Goal: Transaction & Acquisition: Purchase product/service

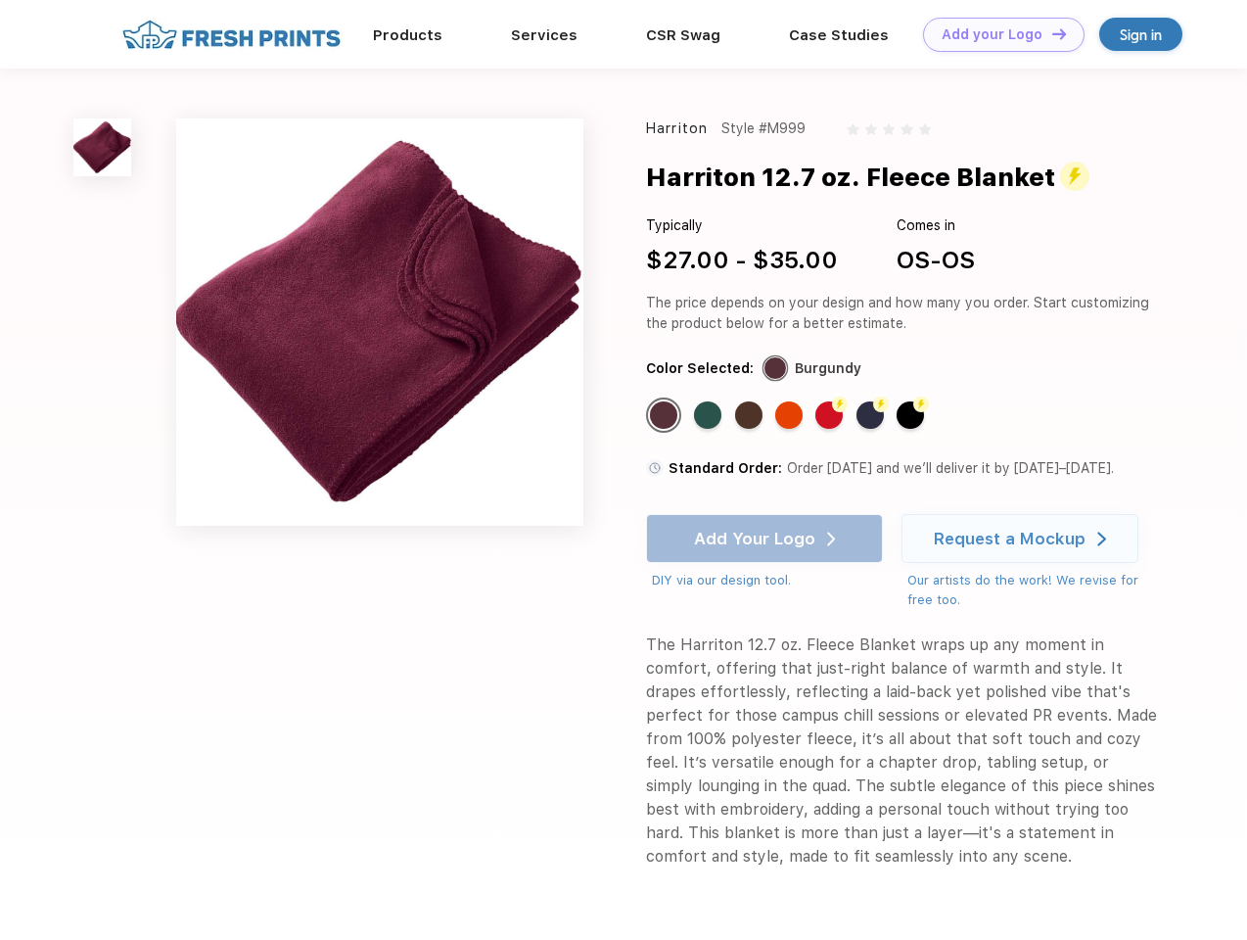
click at [997, 34] on link "Add your Logo Design Tool" at bounding box center [1004, 35] width 162 height 34
click at [0, 0] on div "Design Tool" at bounding box center [0, 0] width 0 height 0
click at [1050, 33] on link "Add your Logo Design Tool" at bounding box center [1004, 35] width 162 height 34
click at [103, 147] on img at bounding box center [102, 147] width 58 height 58
click at [666, 415] on div "Standard Color" at bounding box center [663, 414] width 27 height 27
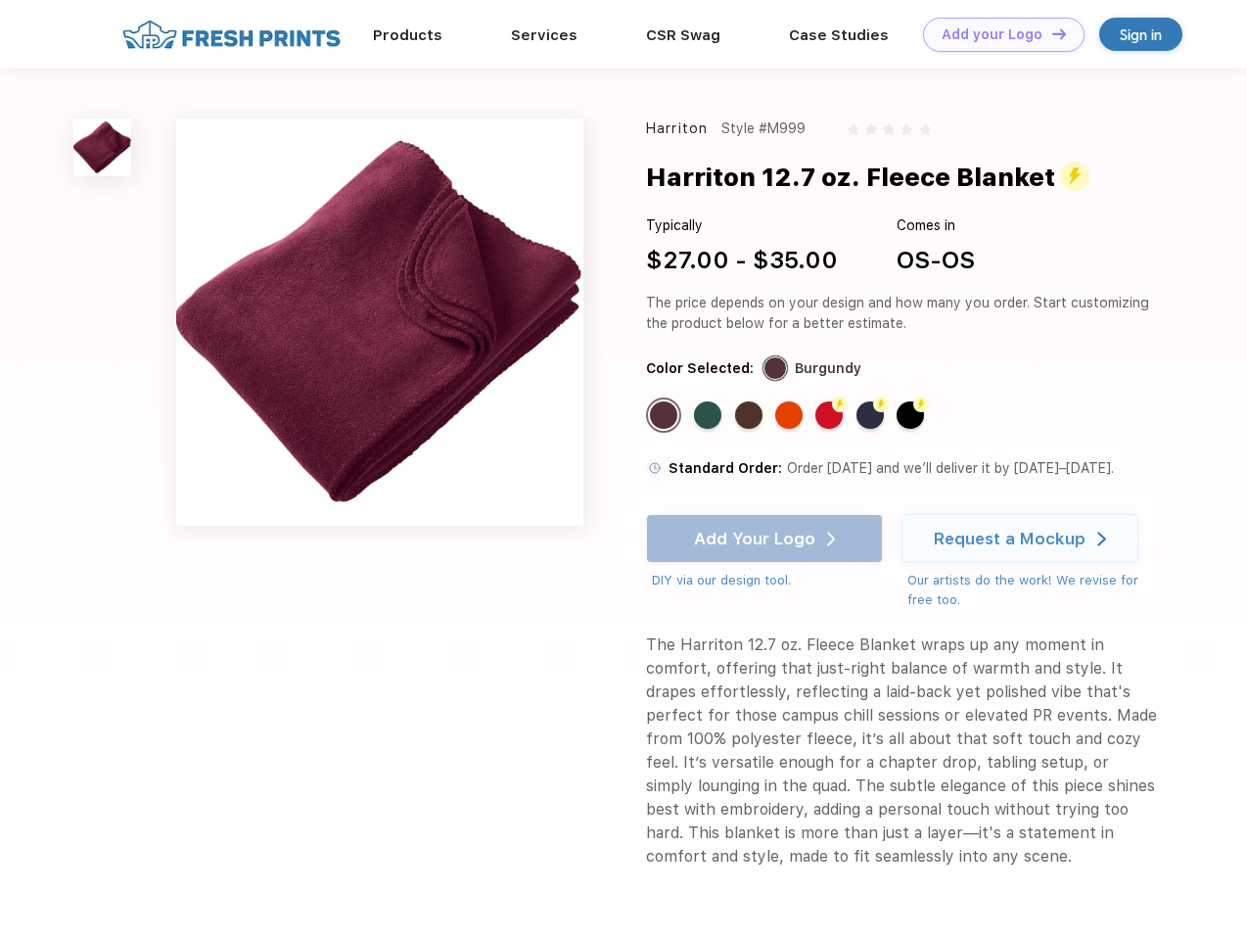
click at [710, 415] on div "Standard Color" at bounding box center [707, 414] width 27 height 27
click at [751, 415] on div "Standard Color" at bounding box center [748, 414] width 27 height 27
click at [791, 415] on div "Standard Color" at bounding box center [788, 414] width 27 height 27
click at [831, 415] on div "Flash Color" at bounding box center [828, 414] width 27 height 27
click at [872, 415] on div "Flash Color" at bounding box center [870, 414] width 27 height 27
